Goal: Task Accomplishment & Management: Manage account settings

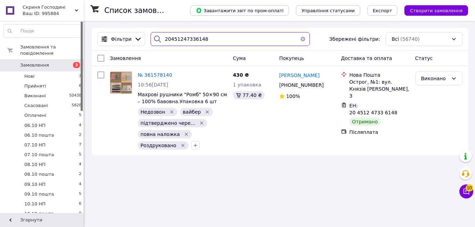
click at [210, 38] on input "20451247336148" at bounding box center [230, 39] width 159 height 14
drag, startPoint x: 210, startPoint y: 38, endPoint x: 90, endPoint y: 39, distance: 120.4
click at [90, 39] on div "Список замовлень Завантажити звіт по пром-оплаті Управління статусами Експорт С…" at bounding box center [280, 91] width 390 height 141
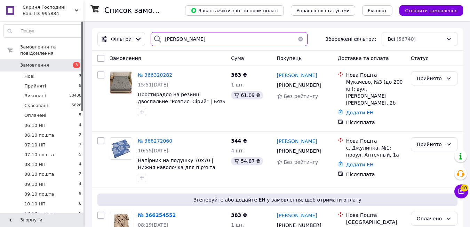
click at [218, 40] on input "[PERSON_NAME]" at bounding box center [229, 39] width 157 height 14
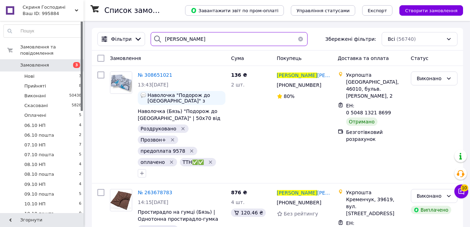
drag, startPoint x: 181, startPoint y: 38, endPoint x: 159, endPoint y: 38, distance: 22.3
click at [159, 38] on div "[PERSON_NAME]" at bounding box center [229, 39] width 157 height 14
paste input "[PERSON_NAME]"
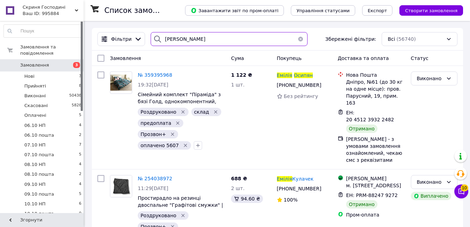
drag, startPoint x: 199, startPoint y: 41, endPoint x: 157, endPoint y: 41, distance: 41.8
click at [157, 41] on div "[PERSON_NAME]" at bounding box center [229, 39] width 157 height 14
paste input "аксимова Юли"
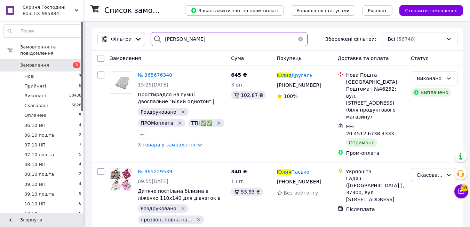
drag, startPoint x: 215, startPoint y: 41, endPoint x: 158, endPoint y: 39, distance: 56.8
click at [159, 39] on div "[PERSON_NAME]" at bounding box center [229, 39] width 157 height 14
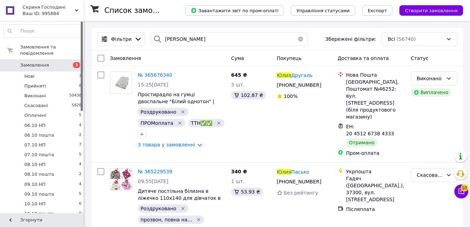
drag, startPoint x: 161, startPoint y: 37, endPoint x: 177, endPoint y: 27, distance: 19.1
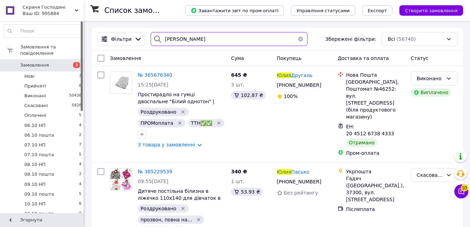
drag, startPoint x: 189, startPoint y: 40, endPoint x: 162, endPoint y: 37, distance: 27.3
click at [162, 38] on input "[PERSON_NAME]" at bounding box center [229, 39] width 157 height 14
paste input "[PERSON_NAME]"
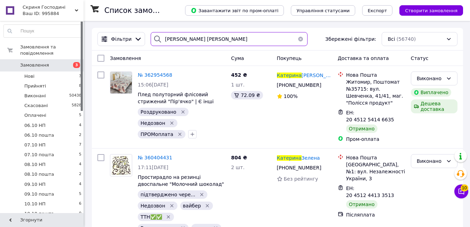
drag, startPoint x: 221, startPoint y: 41, endPoint x: 159, endPoint y: 40, distance: 61.6
click at [159, 40] on div "[PERSON_NAME] [PERSON_NAME]" at bounding box center [229, 39] width 157 height 14
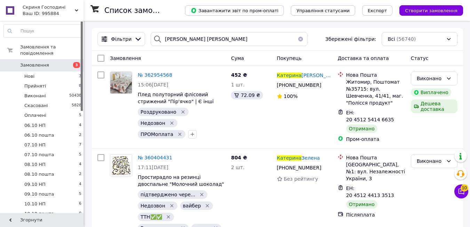
click at [158, 39] on icon at bounding box center [157, 39] width 8 height 8
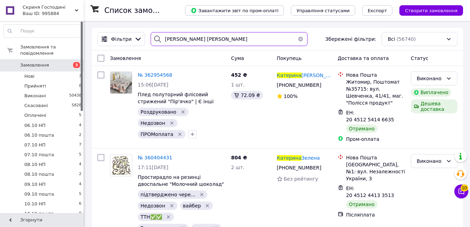
drag, startPoint x: 162, startPoint y: 39, endPoint x: 215, endPoint y: 39, distance: 52.9
click at [215, 39] on input "[PERSON_NAME] [PERSON_NAME]" at bounding box center [229, 39] width 157 height 14
paste input "[PERSON_NAME]"
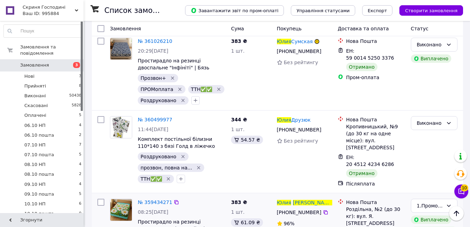
scroll to position [661, 0]
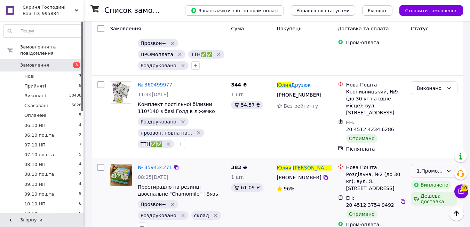
click at [450, 169] on icon at bounding box center [449, 170] width 4 height 2
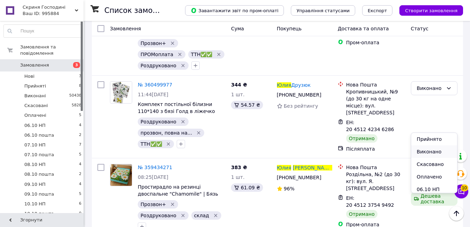
click at [432, 152] on li "Виконано" at bounding box center [434, 151] width 46 height 13
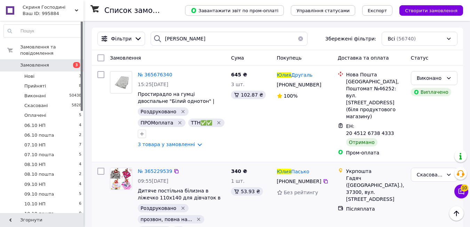
scroll to position [0, 0]
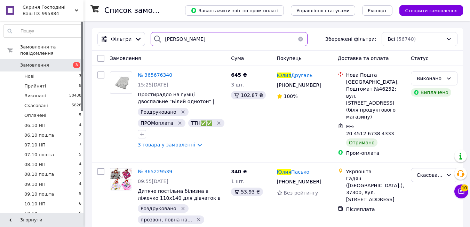
drag, startPoint x: 210, startPoint y: 39, endPoint x: 160, endPoint y: 39, distance: 49.8
click at [160, 39] on div "[PERSON_NAME]" at bounding box center [229, 39] width 157 height 14
drag, startPoint x: 160, startPoint y: 38, endPoint x: 209, endPoint y: 38, distance: 49.1
click at [209, 38] on input "[PERSON_NAME]" at bounding box center [229, 39] width 157 height 14
drag, startPoint x: 208, startPoint y: 38, endPoint x: 171, endPoint y: 39, distance: 37.6
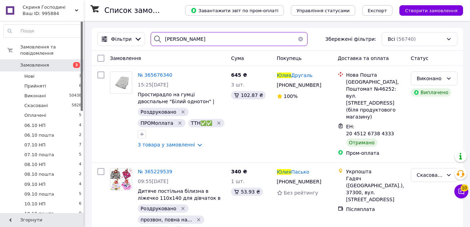
click at [171, 39] on input "[PERSON_NAME]" at bounding box center [229, 39] width 157 height 14
paste input "[PERSON_NAME]"
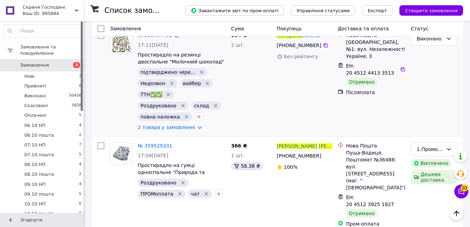
scroll to position [139, 0]
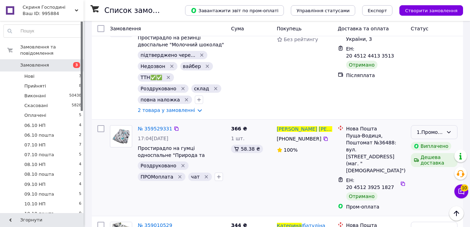
click at [450, 129] on icon at bounding box center [449, 132] width 6 height 6
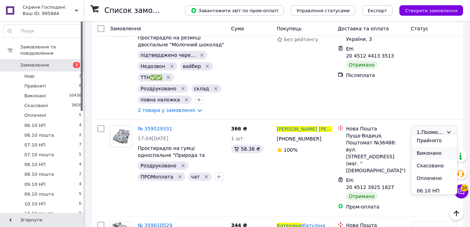
click at [432, 151] on li "Виконано" at bounding box center [434, 153] width 46 height 13
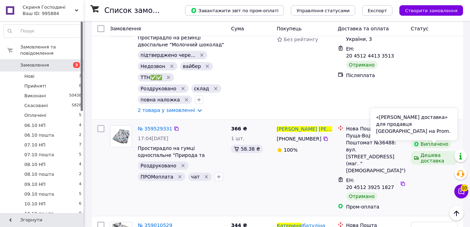
click at [430, 178] on div "№ 359529331 17:04[DATE] Простирадло на гумці односпальне "Природа та пташка" | …" at bounding box center [277, 167] width 371 height 96
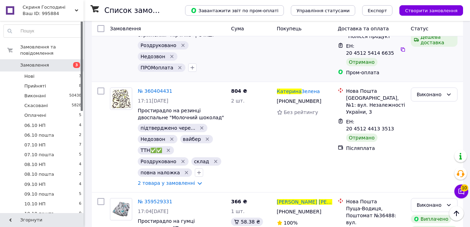
scroll to position [0, 0]
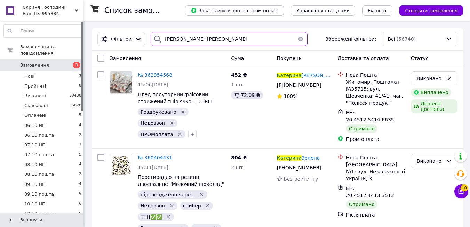
drag, startPoint x: 217, startPoint y: 38, endPoint x: 161, endPoint y: 38, distance: 55.7
click at [161, 38] on div "[PERSON_NAME] [PERSON_NAME]" at bounding box center [229, 39] width 157 height 14
paste input "учеровский [PERSON_NAME]"
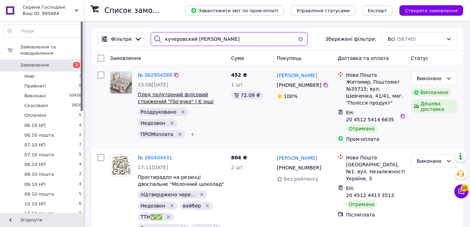
type input "кучеровский [PERSON_NAME]"
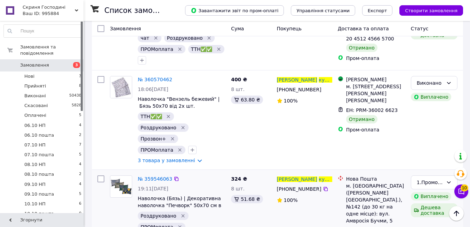
scroll to position [487, 0]
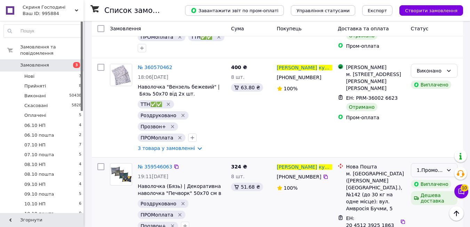
click at [449, 167] on icon at bounding box center [449, 170] width 6 height 6
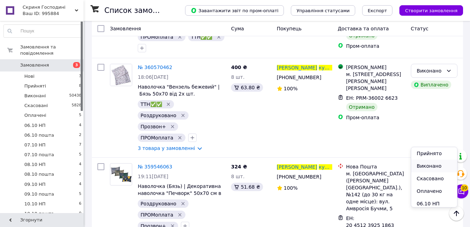
click at [434, 165] on li "Виконано" at bounding box center [434, 165] width 46 height 13
